Goal: Complete application form

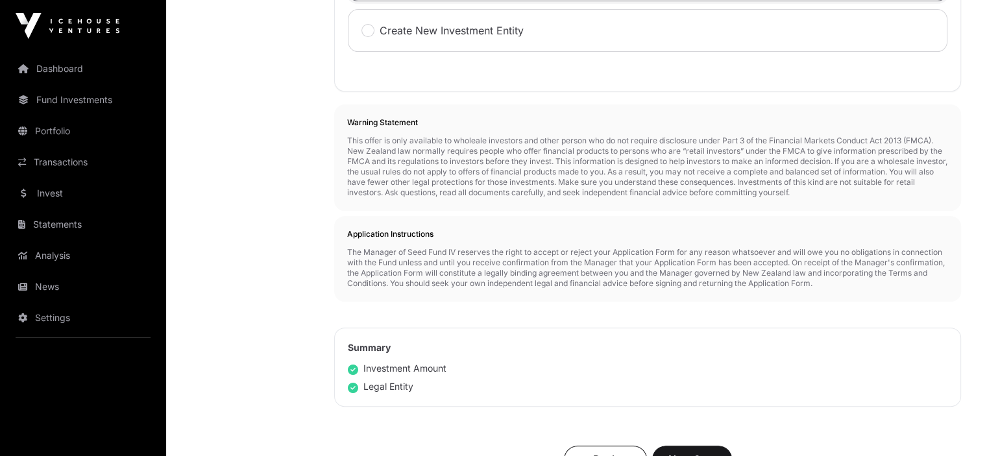
scroll to position [706, 0]
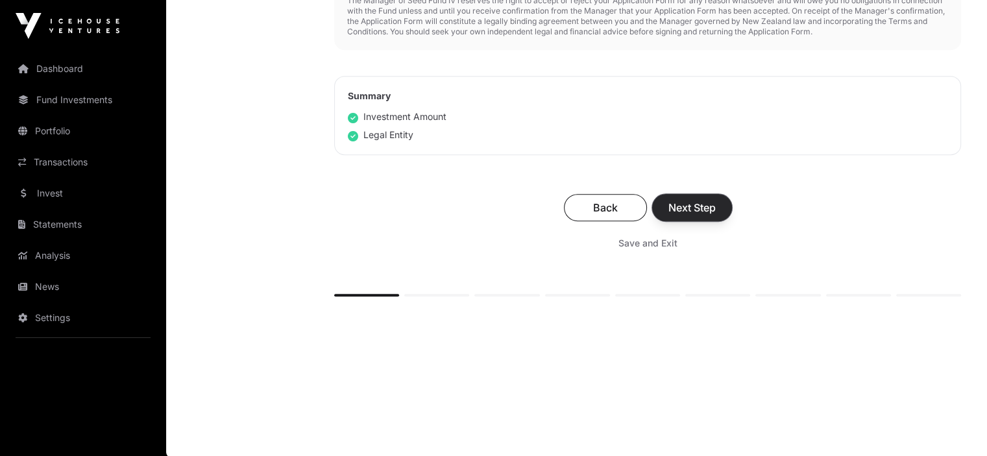
click at [686, 203] on span "Next Step" at bounding box center [692, 208] width 47 height 16
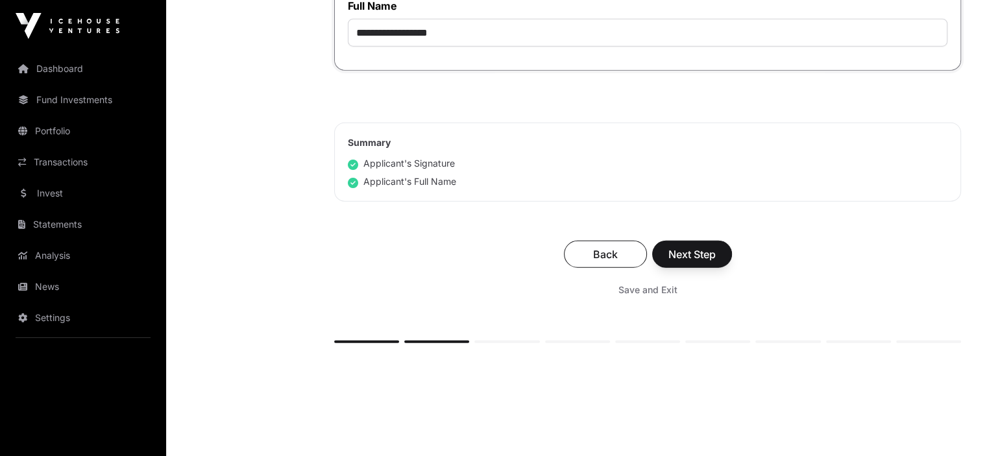
scroll to position [3456, 0]
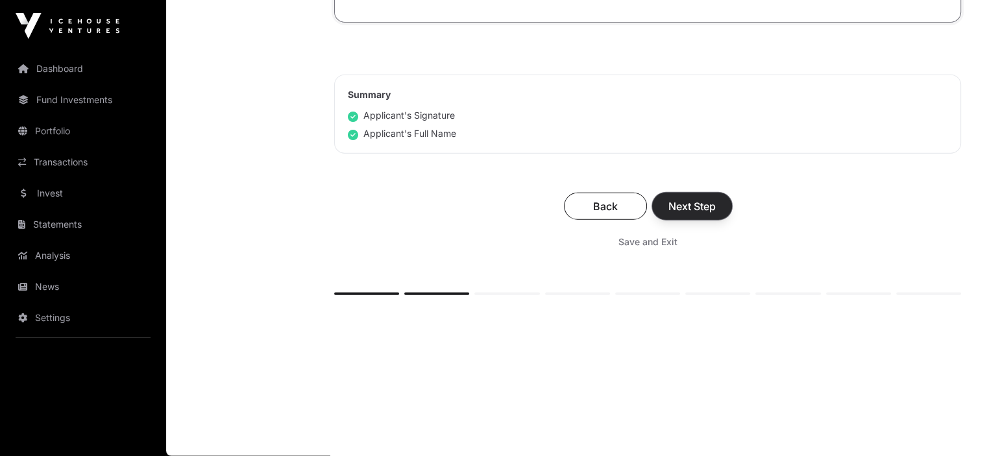
click at [686, 205] on span "Next Step" at bounding box center [692, 207] width 47 height 16
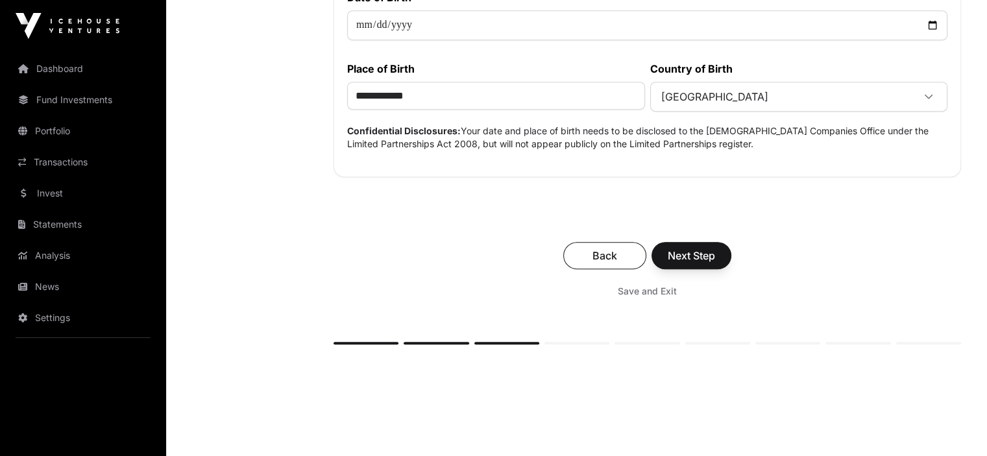
scroll to position [717, 0]
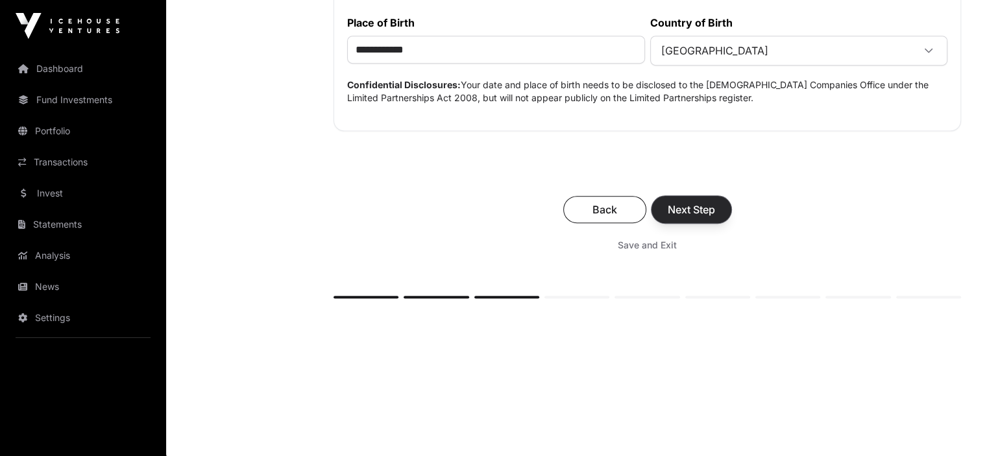
click at [683, 210] on span "Next Step" at bounding box center [691, 210] width 47 height 16
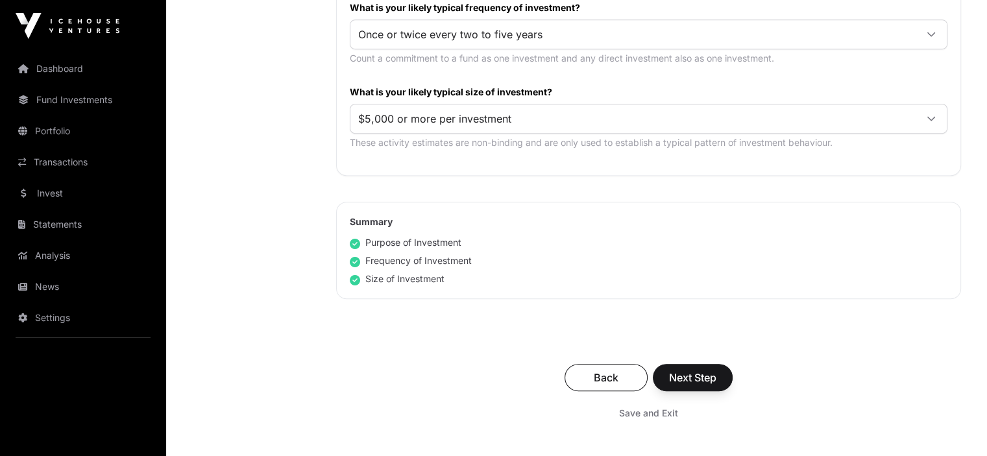
scroll to position [911, 0]
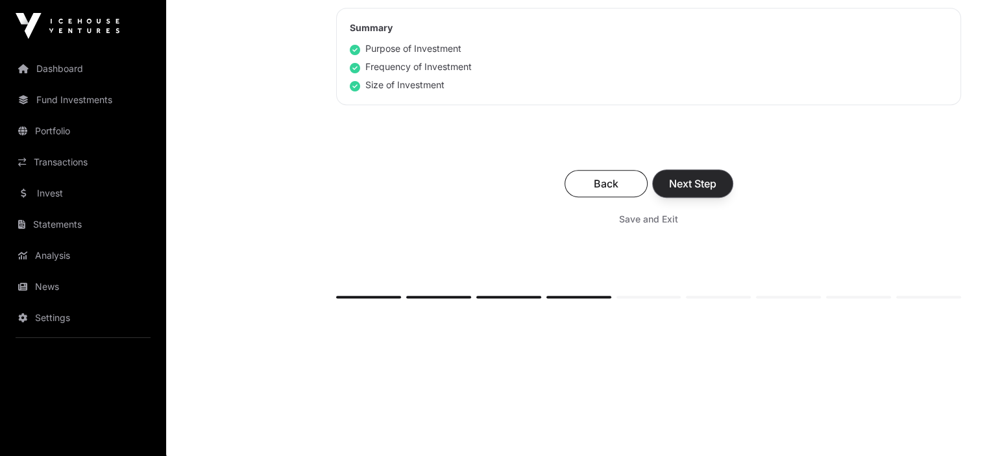
click at [695, 178] on span "Next Step" at bounding box center [692, 184] width 47 height 16
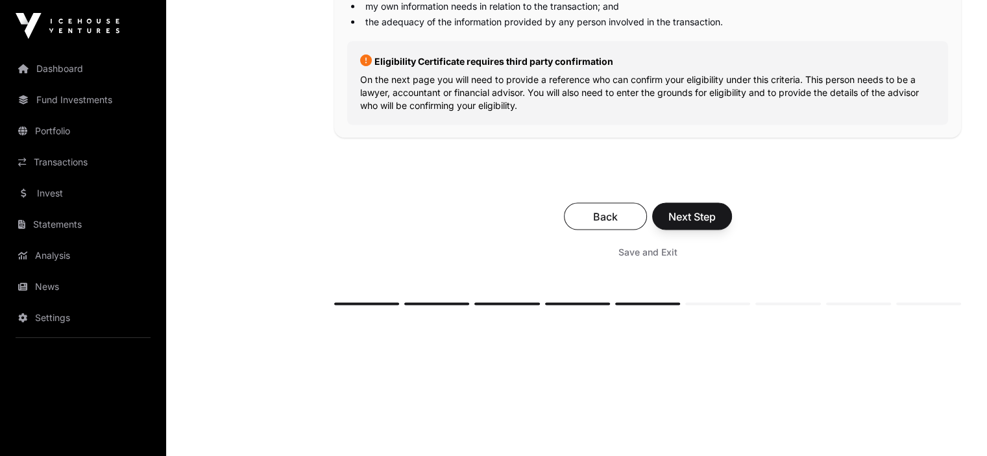
scroll to position [2501, 0]
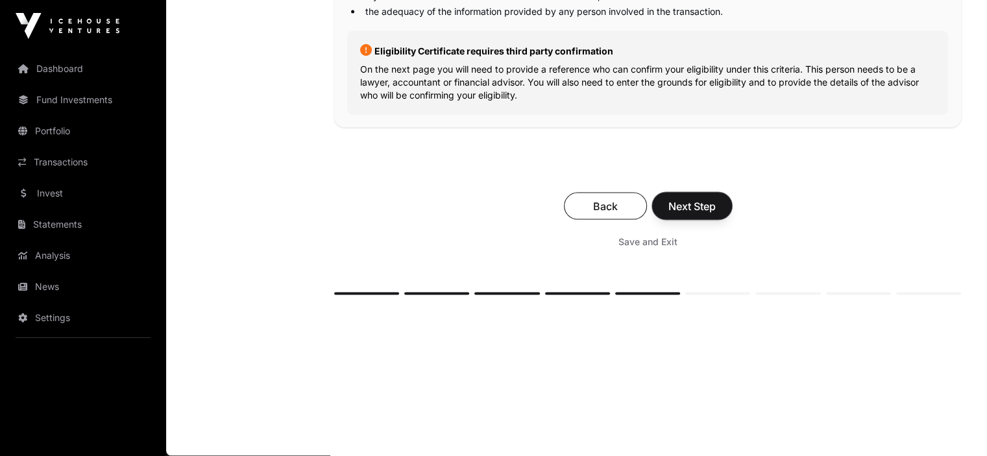
click at [693, 203] on span "Next Step" at bounding box center [692, 207] width 47 height 16
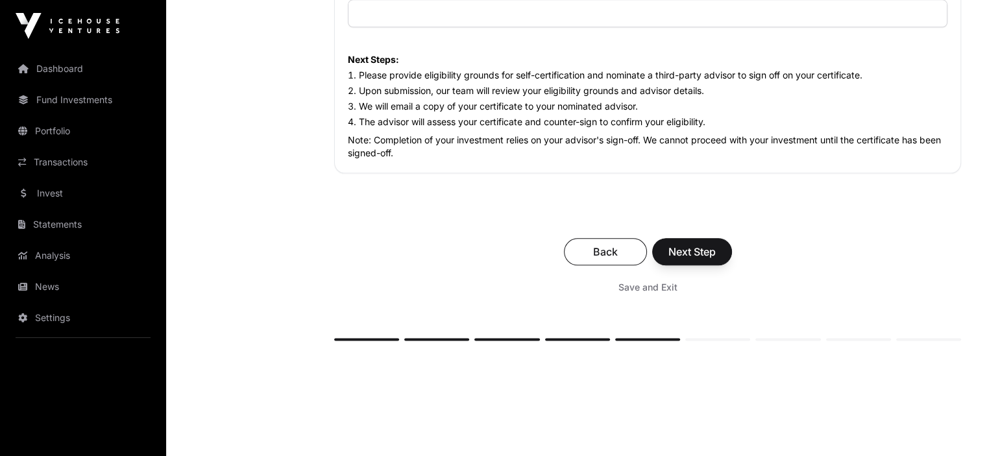
scroll to position [1620, 0]
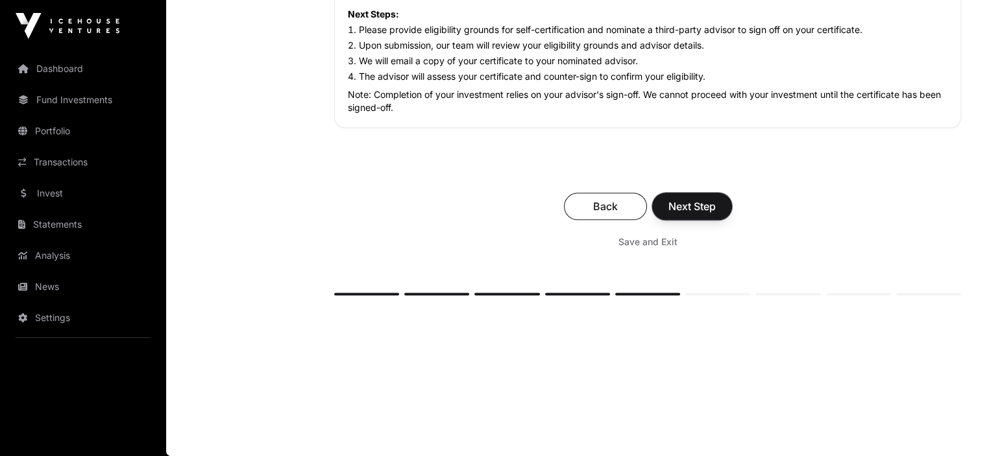
click at [701, 202] on span "Next Step" at bounding box center [692, 207] width 47 height 16
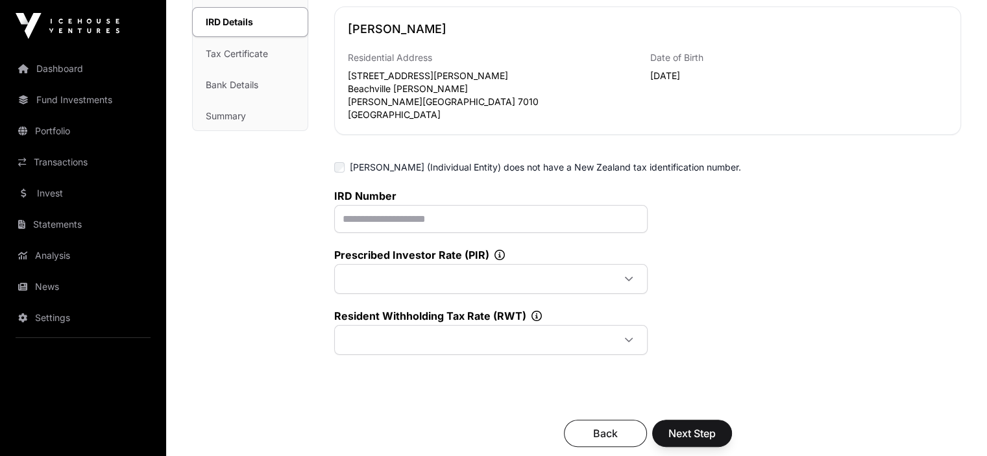
scroll to position [260, 0]
click at [536, 314] on icon at bounding box center [537, 315] width 10 height 10
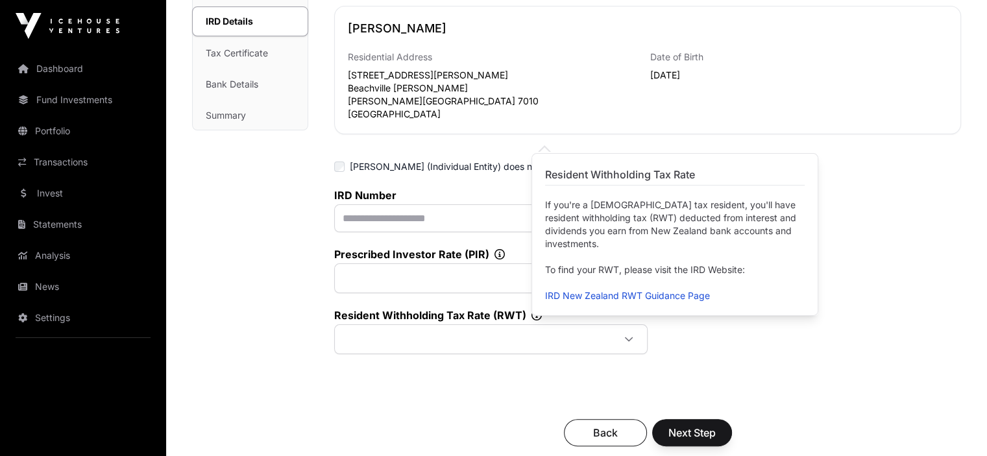
click at [854, 258] on div "IRD Number Prescribed Investor Rate (PIR) Resident Withholding Tax Rate (RWT)" at bounding box center [647, 272] width 627 height 166
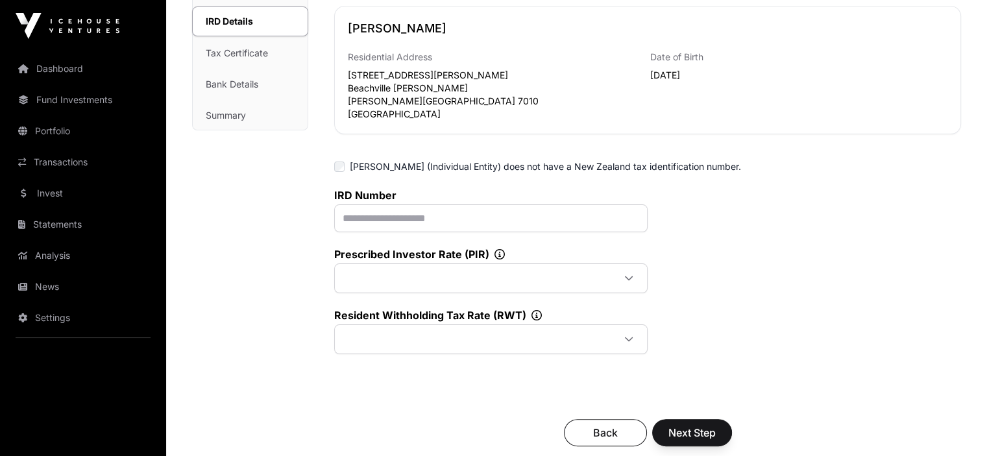
click at [498, 251] on icon at bounding box center [500, 254] width 10 height 10
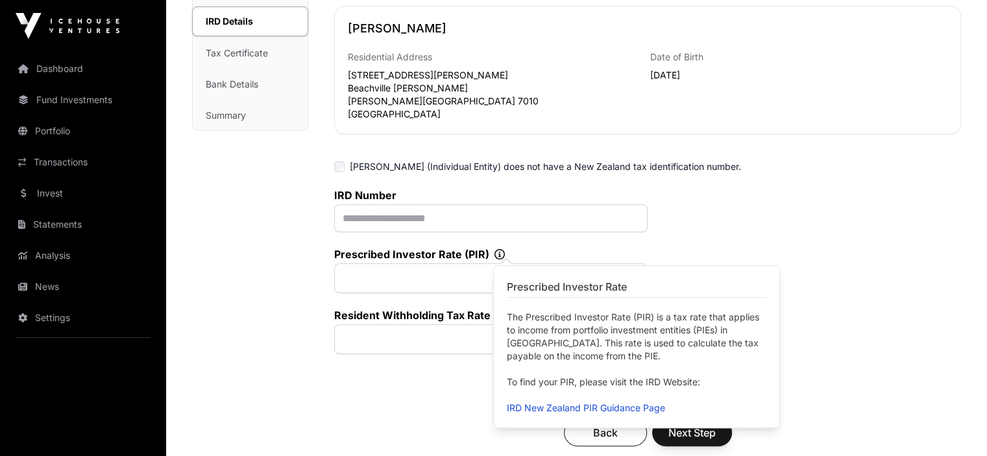
click at [808, 306] on div "IRD Number Prescribed Investor Rate (PIR) Resident Withholding Tax Rate (RWT)" at bounding box center [647, 272] width 627 height 166
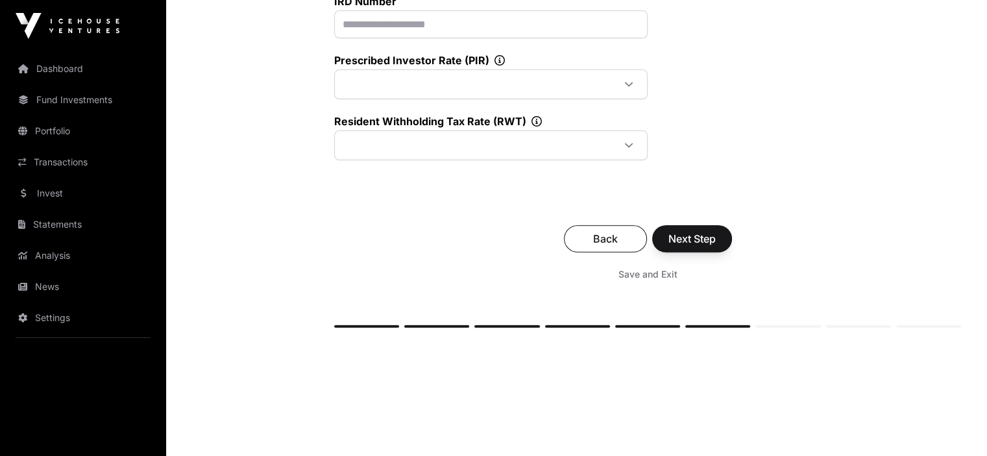
scroll to position [485, 0]
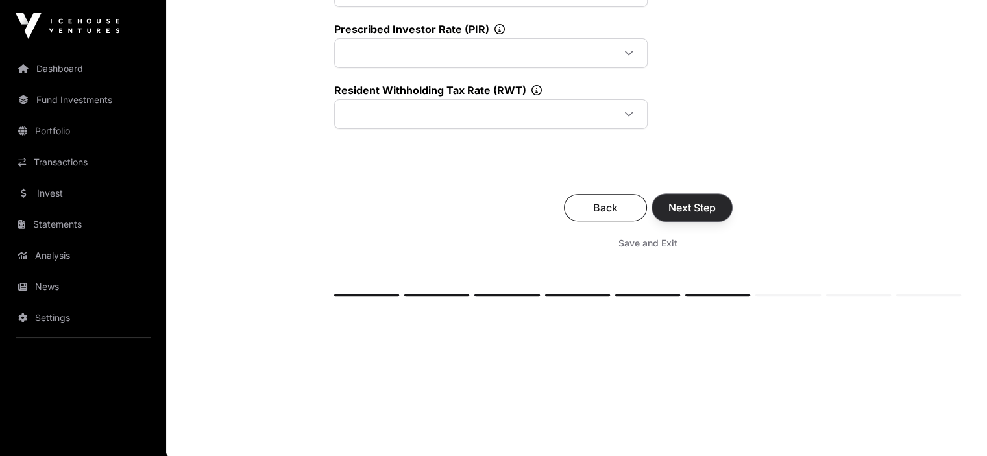
click at [702, 207] on span "Next Step" at bounding box center [692, 208] width 47 height 16
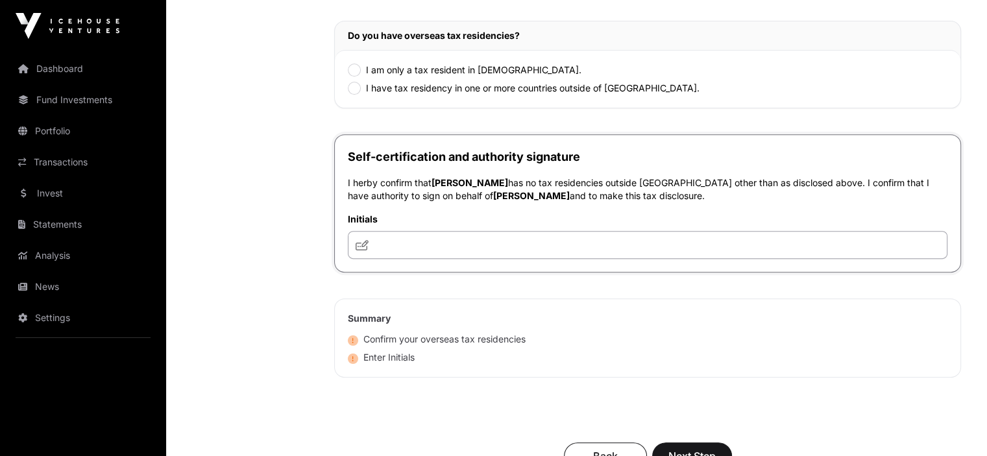
scroll to position [454, 0]
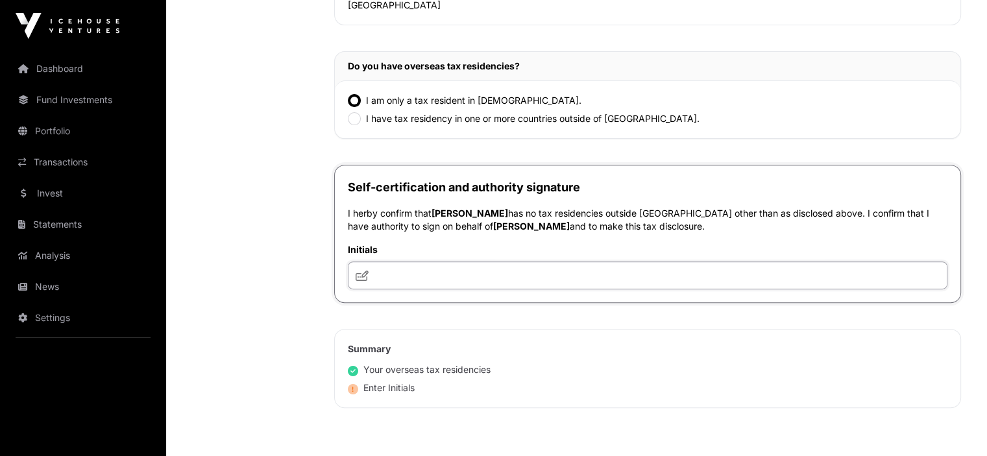
click at [401, 270] on input "text" at bounding box center [648, 276] width 600 height 28
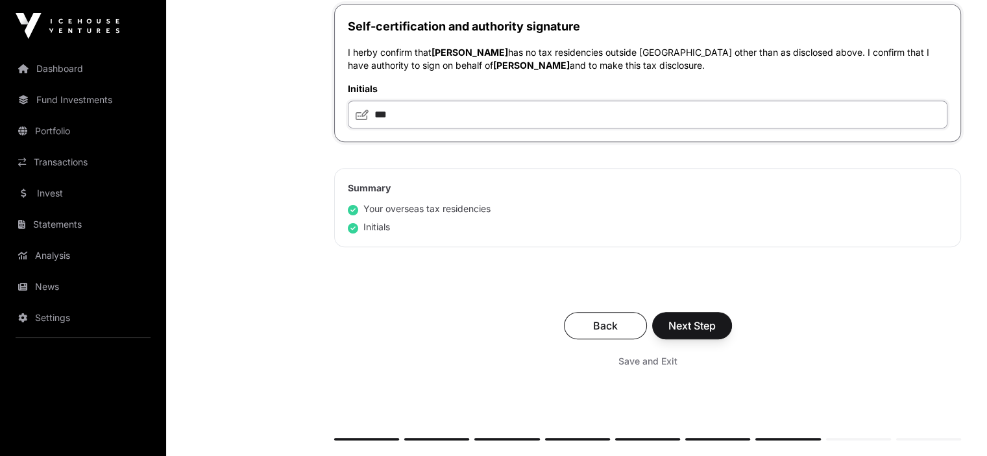
scroll to position [649, 0]
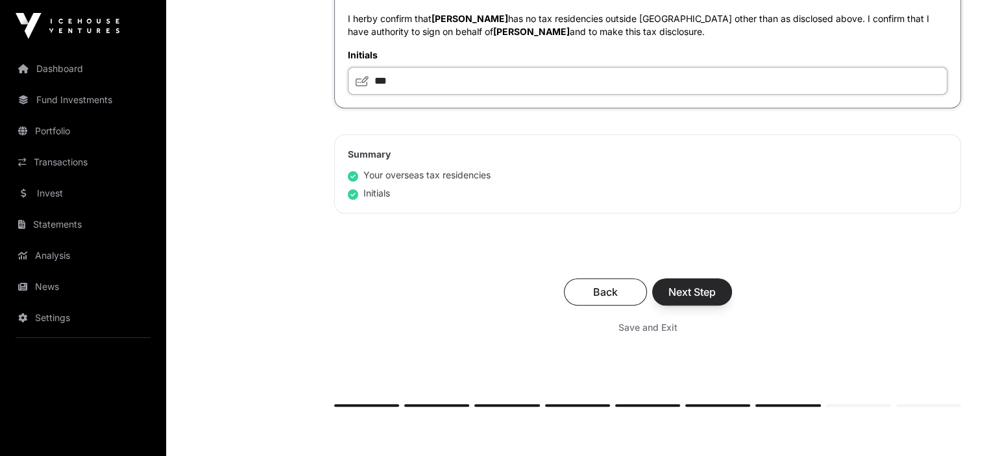
type input "***"
click at [692, 288] on span "Next Step" at bounding box center [692, 292] width 47 height 16
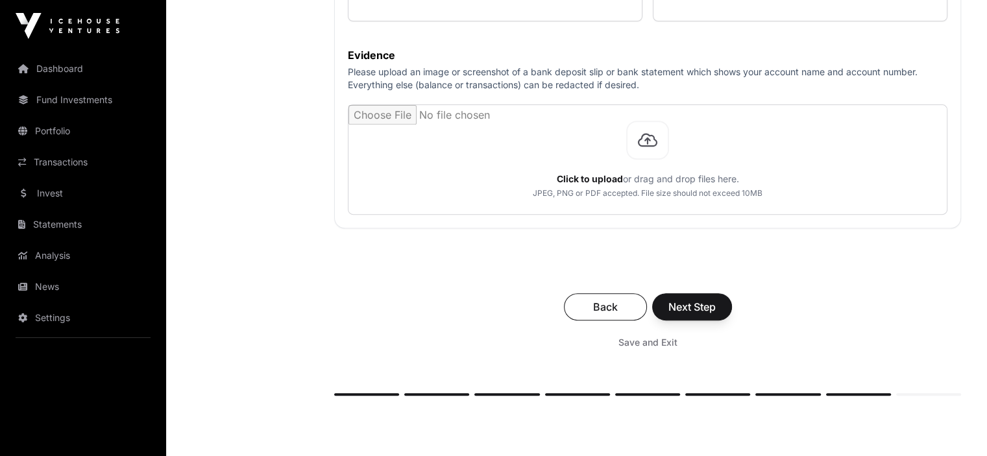
scroll to position [519, 0]
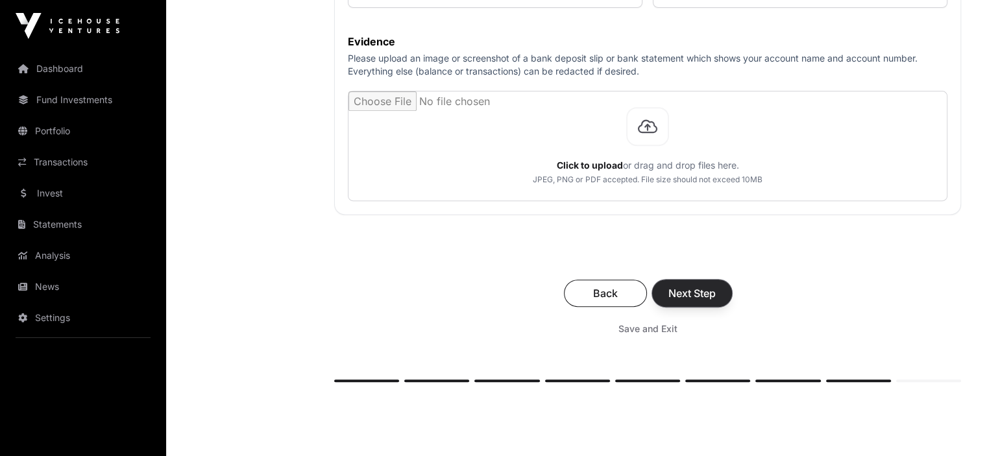
click at [688, 292] on span "Next Step" at bounding box center [692, 294] width 47 height 16
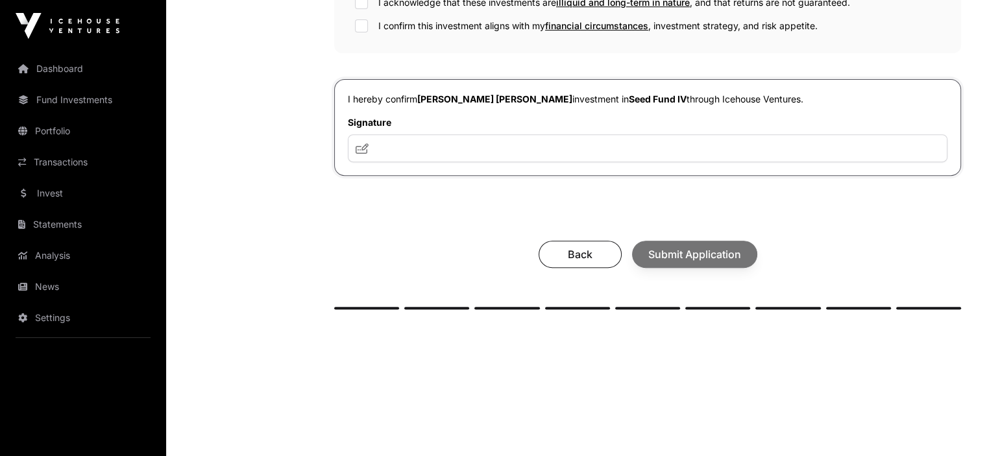
scroll to position [519, 0]
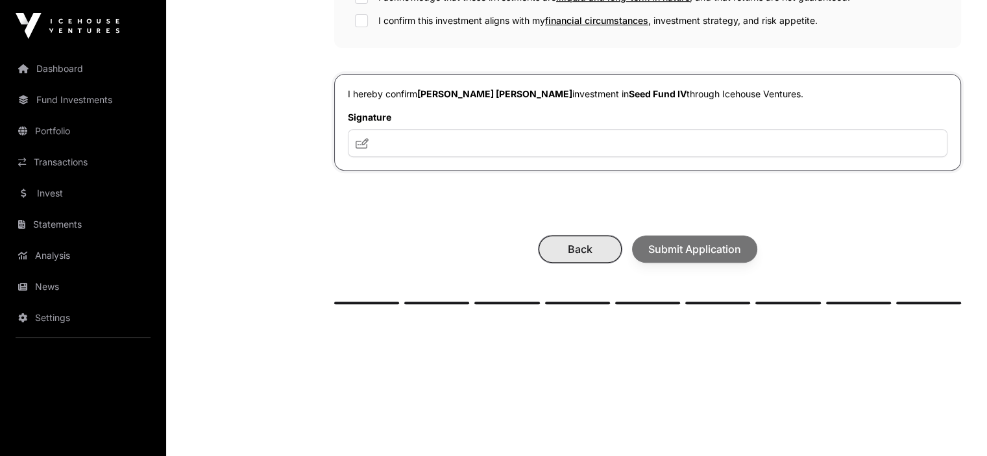
click at [571, 253] on span "Back" at bounding box center [580, 250] width 51 height 16
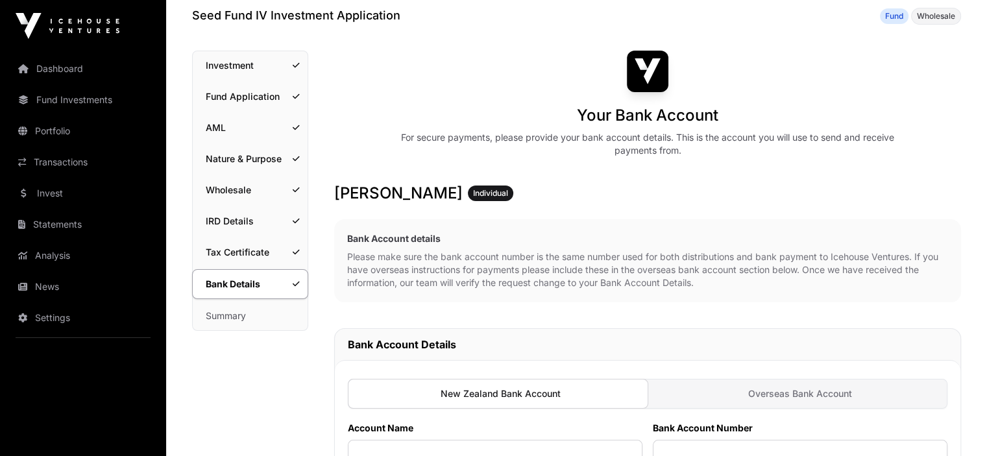
scroll to position [390, 0]
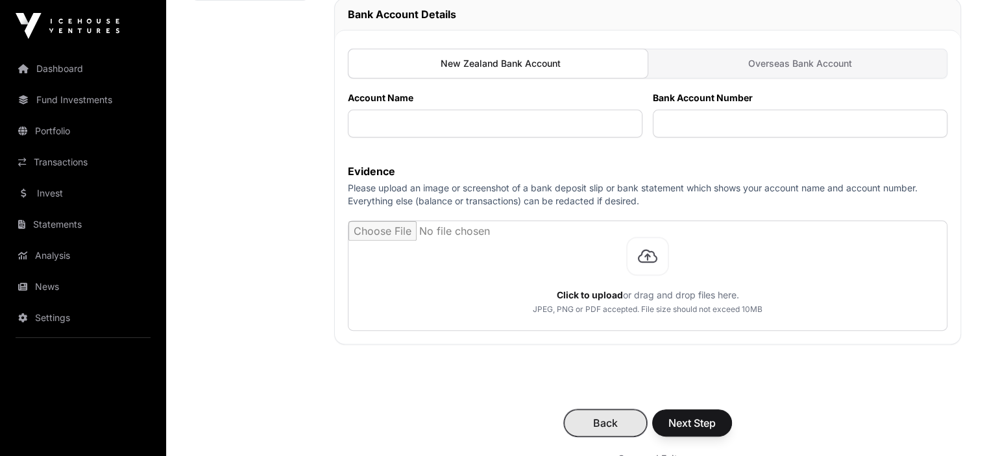
click at [595, 423] on span "Back" at bounding box center [605, 424] width 51 height 16
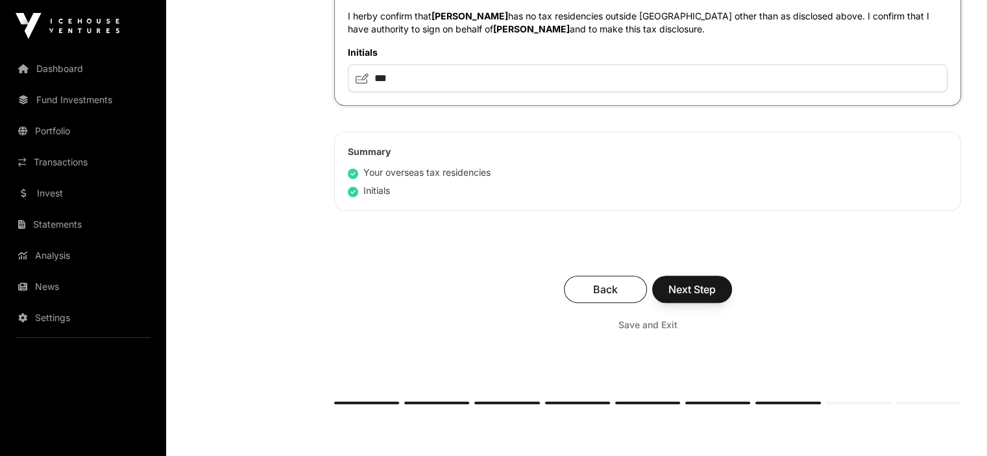
scroll to position [760, 0]
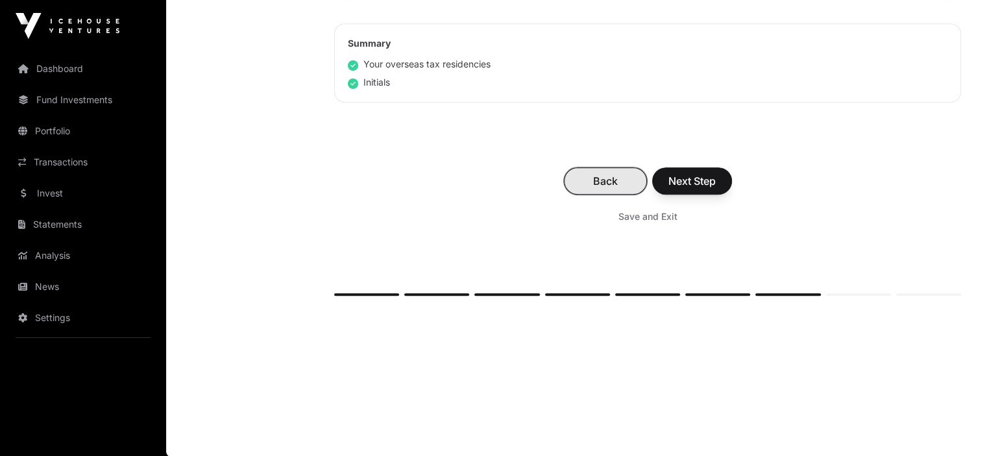
click at [605, 184] on span "Back" at bounding box center [605, 181] width 51 height 16
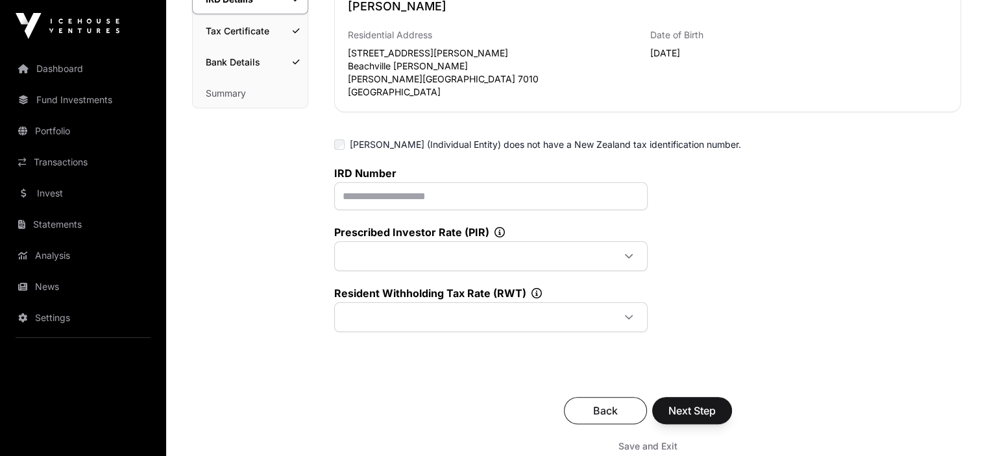
scroll to position [390, 0]
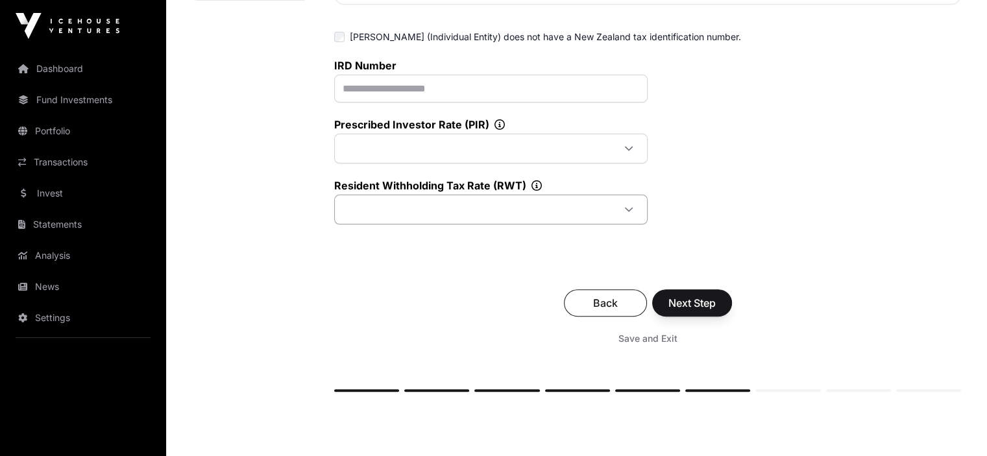
click at [632, 208] on icon at bounding box center [629, 210] width 8 height 5
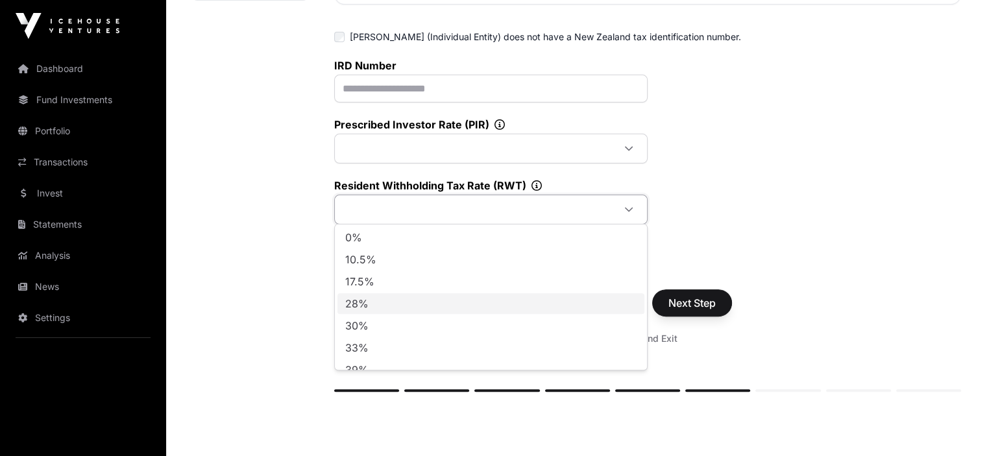
click at [356, 304] on span "28%" at bounding box center [356, 304] width 23 height 10
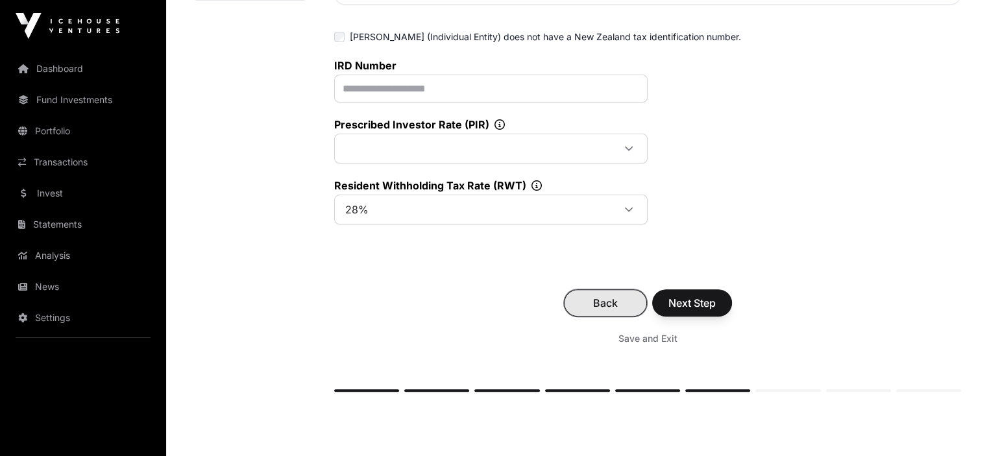
click at [606, 298] on span "Back" at bounding box center [605, 303] width 51 height 16
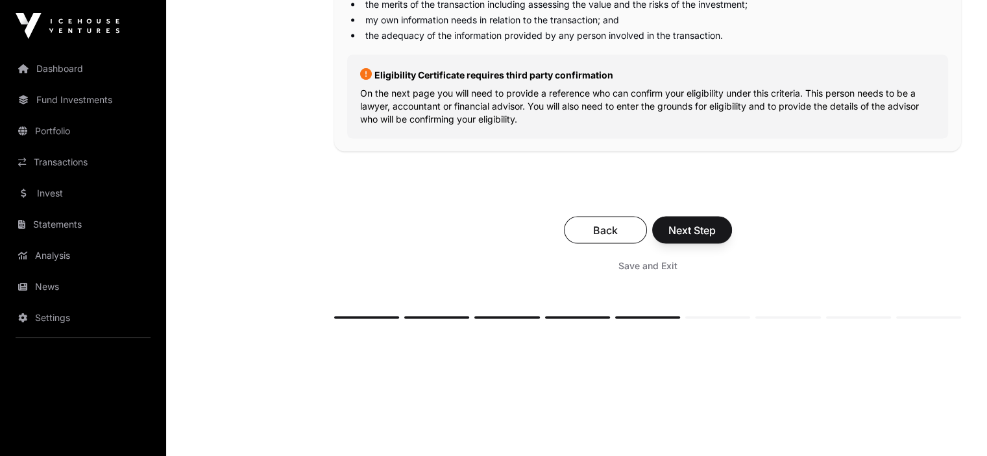
scroll to position [2013, 0]
